Goal: Task Accomplishment & Management: Complete application form

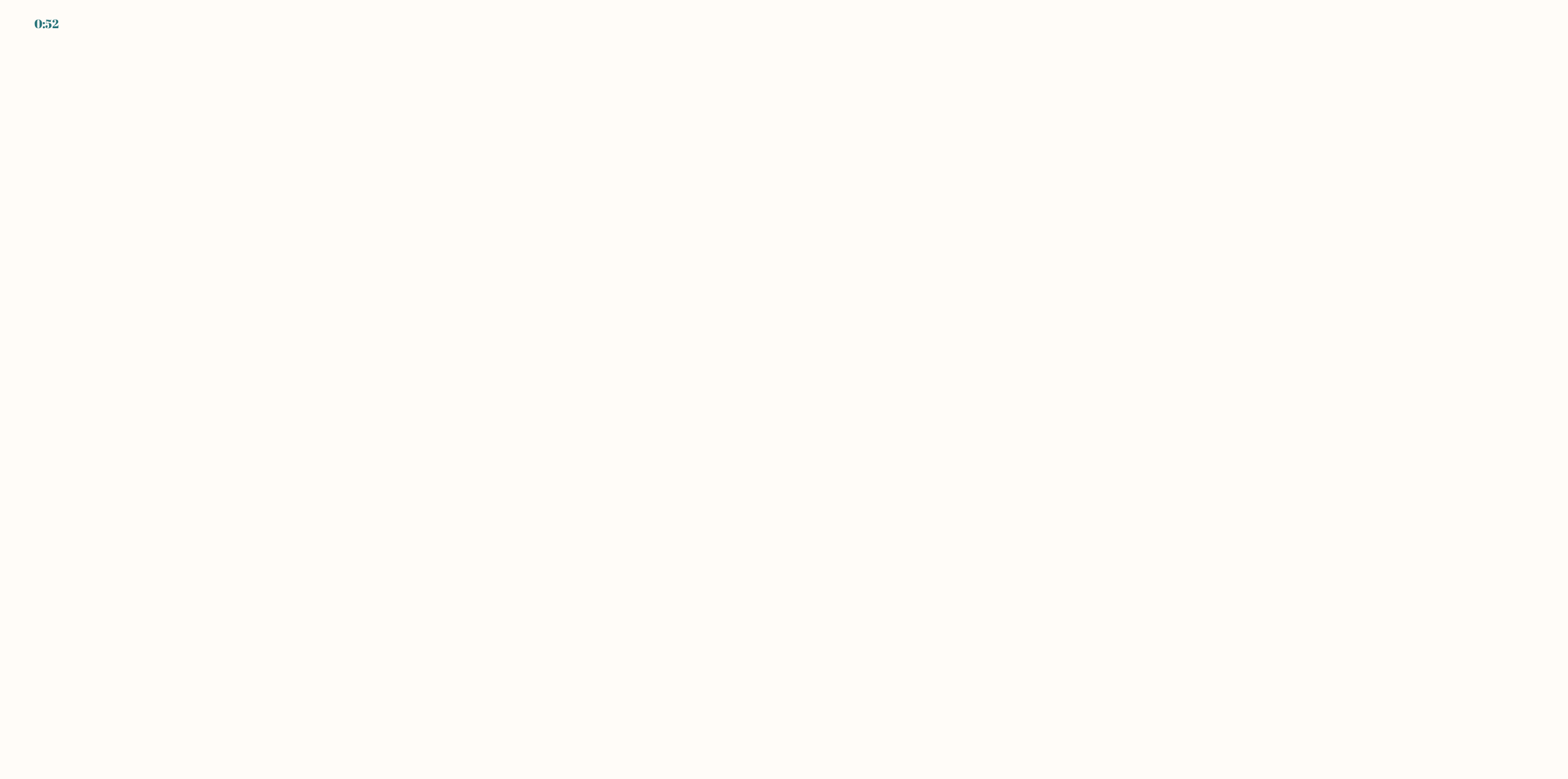
click at [199, 66] on body "0:52" at bounding box center [784, 390] width 1568 height 779
drag, startPoint x: 1497, startPoint y: 36, endPoint x: 1497, endPoint y: 16, distance: 20.0
click at [1498, 34] on body "0:48" at bounding box center [784, 390] width 1568 height 779
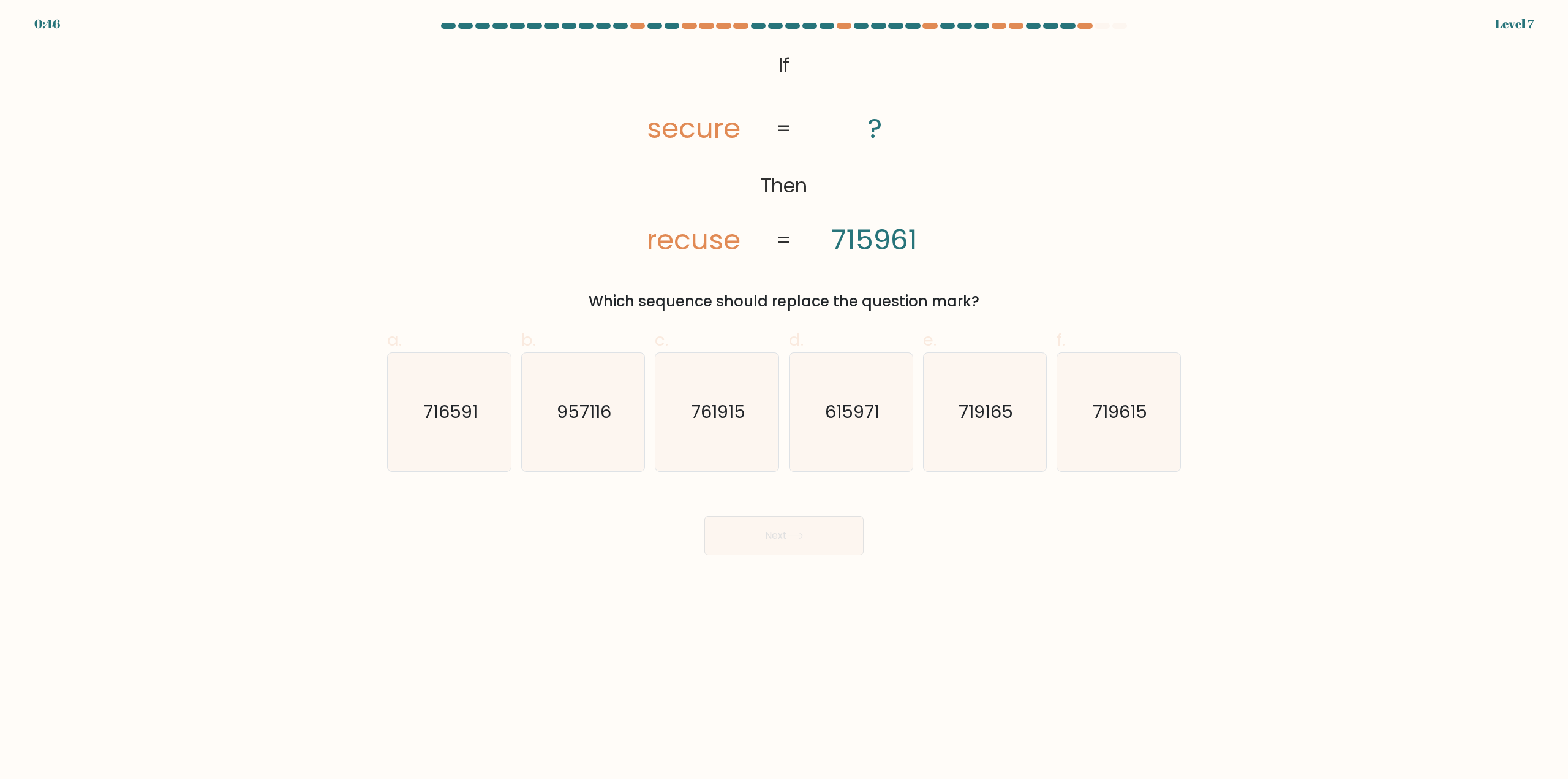
click at [1118, 122] on div "@import url('[URL][DOMAIN_NAME]); If Then secure recuse ? 715961 = = Which sequ…" at bounding box center [784, 179] width 808 height 266
click at [868, 426] on icon "615971" at bounding box center [851, 412] width 118 height 118
click at [784, 398] on input "d. 615971" at bounding box center [784, 393] width 1 height 8
radio input "true"
click at [799, 547] on button "Next" at bounding box center [784, 536] width 159 height 39
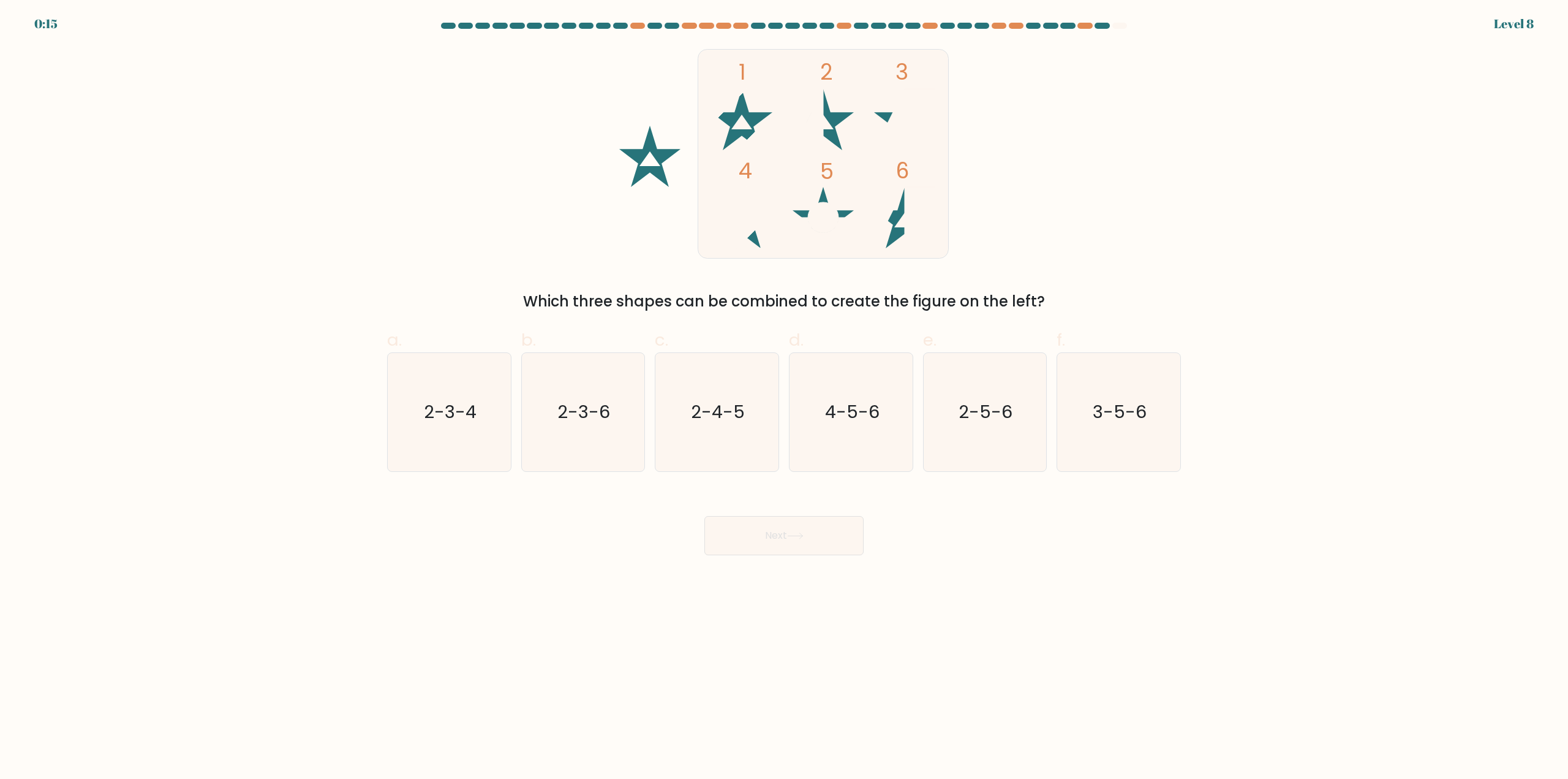
click at [882, 216] on icon at bounding box center [889, 218] width 31 height 61
click at [621, 428] on icon "2-3-6" at bounding box center [583, 412] width 118 height 118
click at [784, 398] on input "b. 2-3-6" at bounding box center [784, 393] width 1 height 8
radio input "true"
click at [791, 535] on icon at bounding box center [795, 536] width 17 height 7
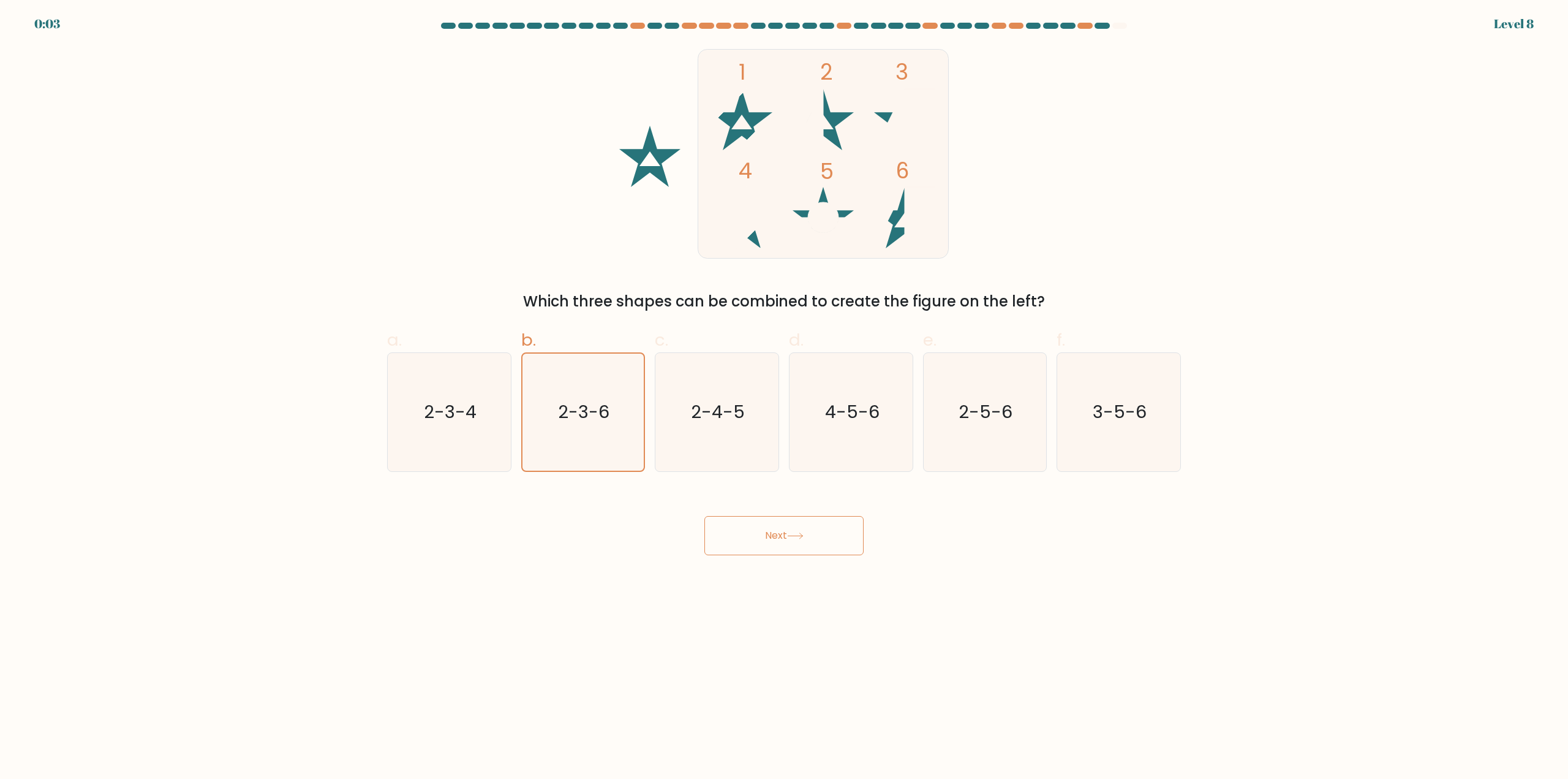
click at [952, 552] on div "Next" at bounding box center [784, 521] width 808 height 69
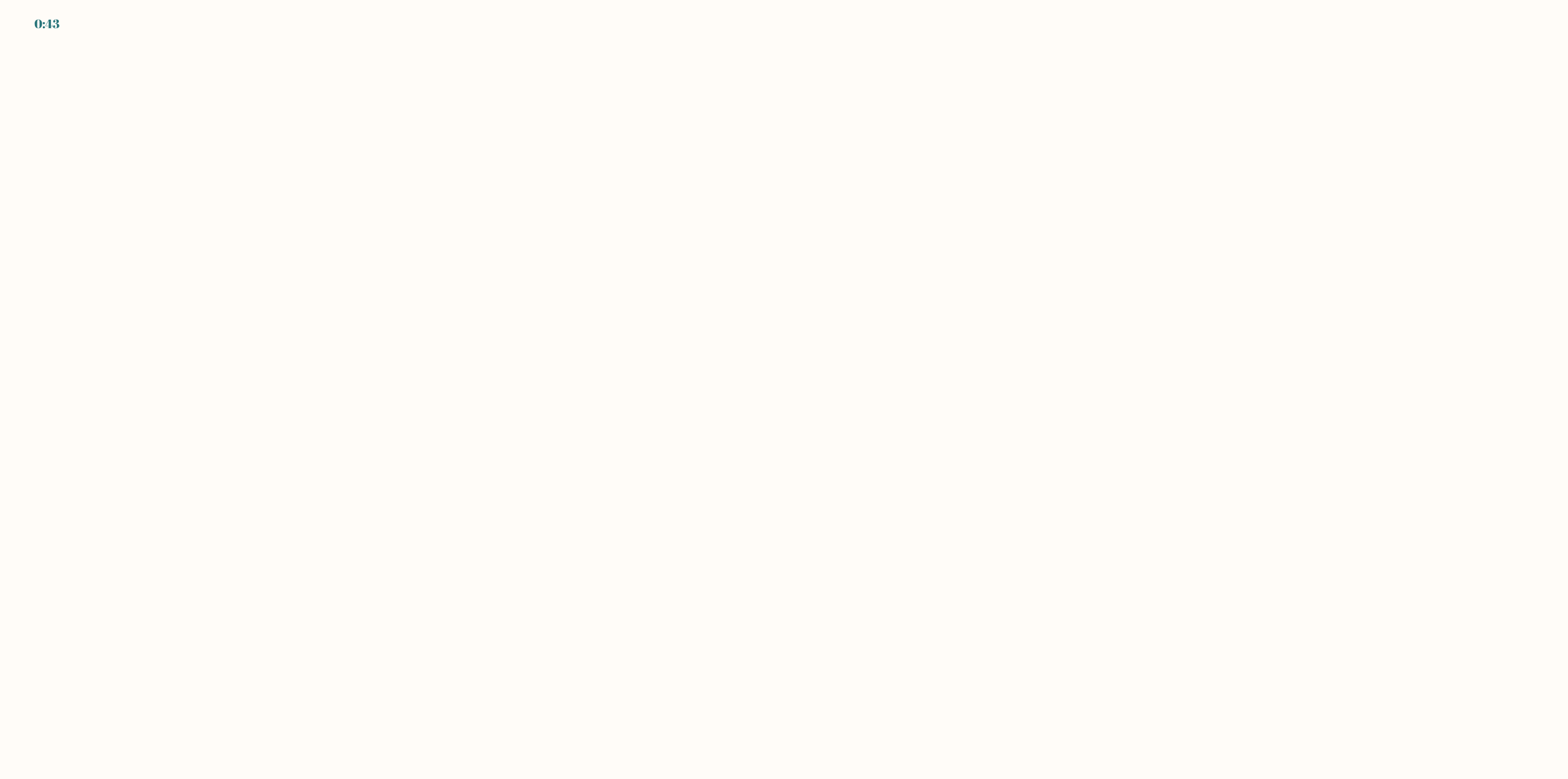
click at [837, 496] on body "0:43" at bounding box center [784, 390] width 1568 height 779
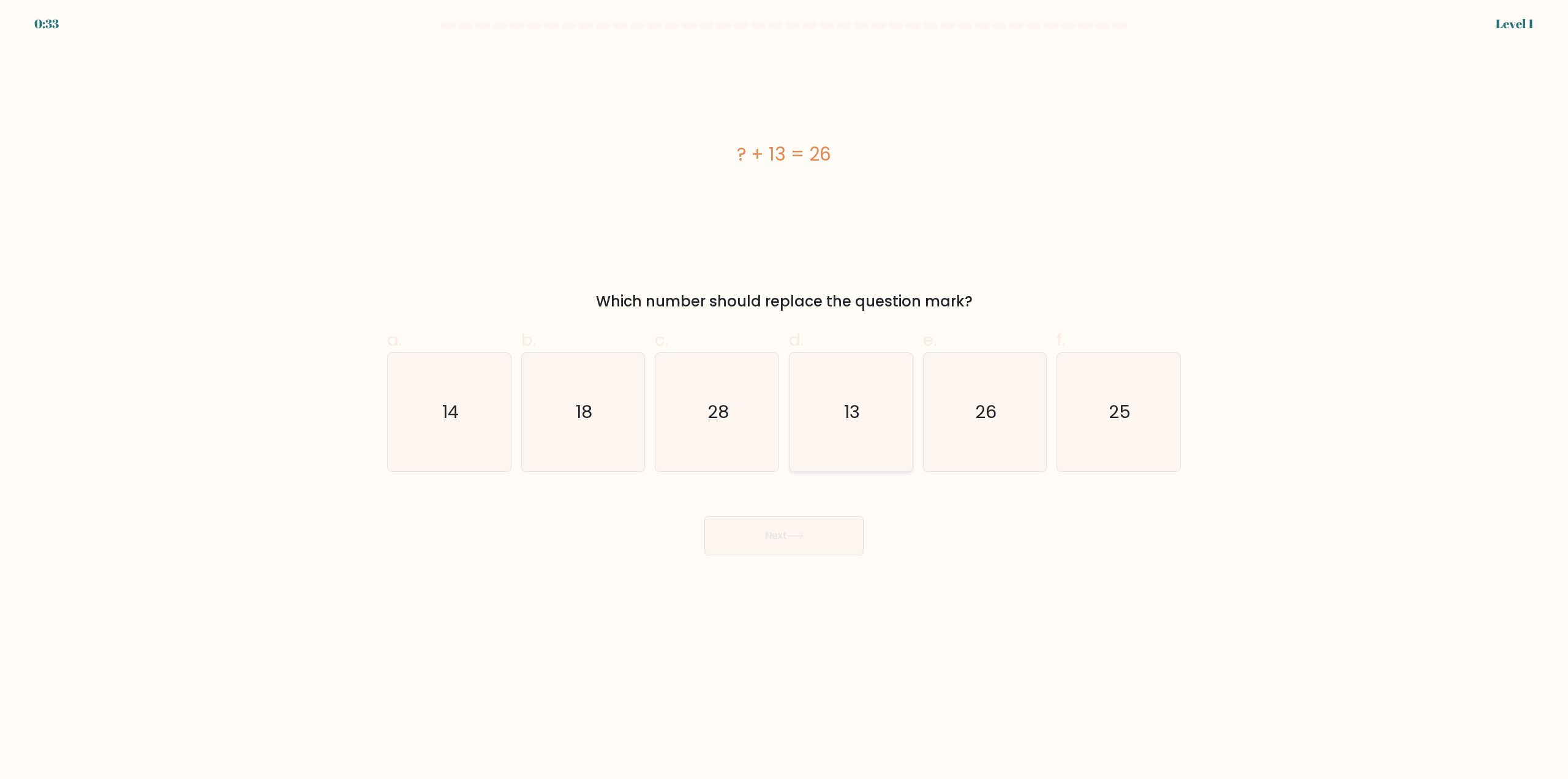
click at [878, 428] on icon "13" at bounding box center [851, 412] width 118 height 118
click at [784, 398] on input "d. 13" at bounding box center [784, 393] width 1 height 8
radio input "true"
click at [781, 530] on button "Next" at bounding box center [784, 536] width 159 height 39
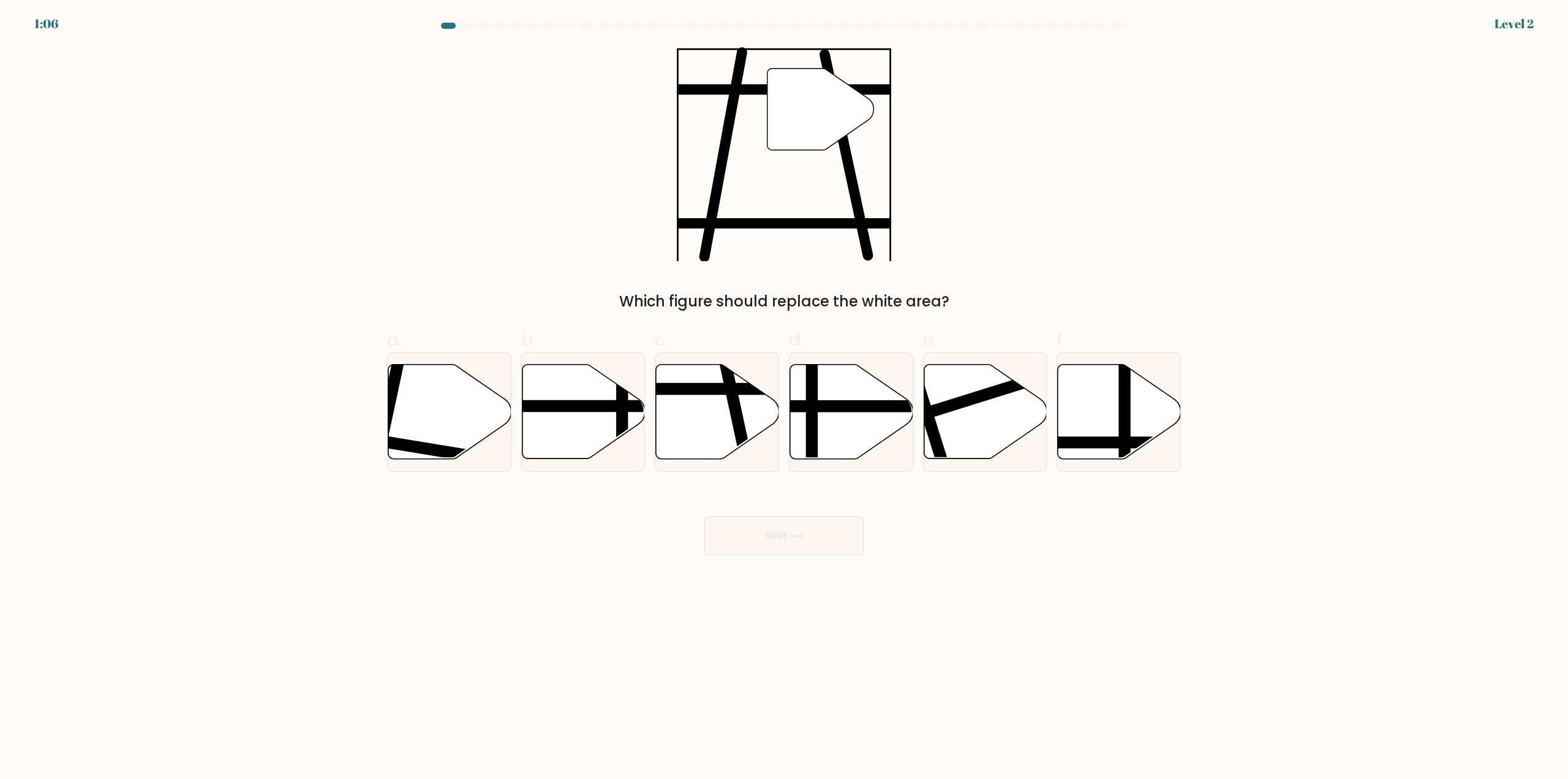
click at [415, 22] on div "1:06 Level 2" at bounding box center [784, 17] width 1568 height 33
click at [683, 382] on icon at bounding box center [718, 412] width 123 height 94
click at [784, 390] on input "c." at bounding box center [784, 393] width 1 height 8
radio input "true"
click at [786, 544] on button "Next" at bounding box center [784, 536] width 159 height 39
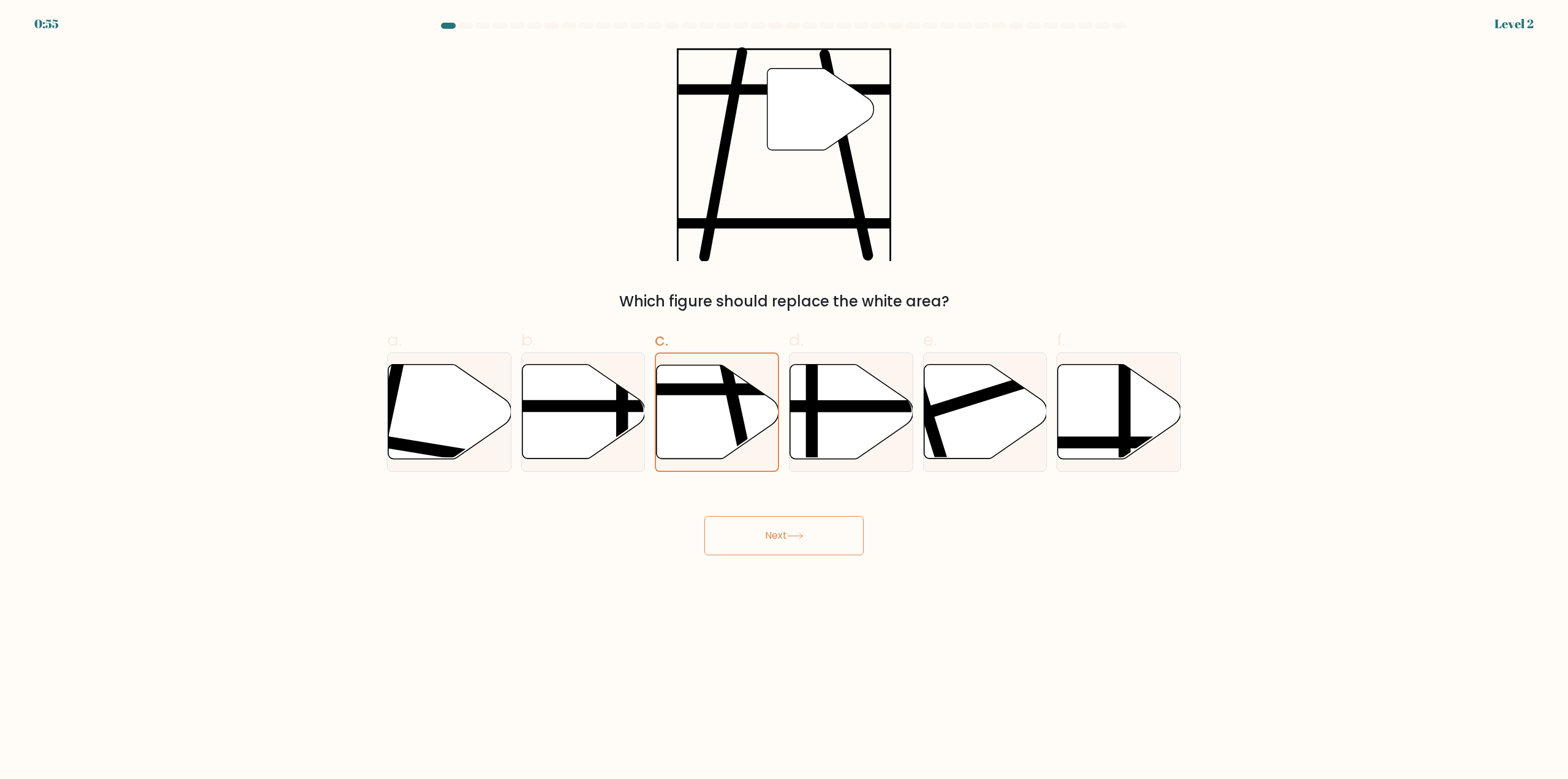
click at [780, 533] on button "Next" at bounding box center [784, 536] width 159 height 39
